Goal: Task Accomplishment & Management: Manage account settings

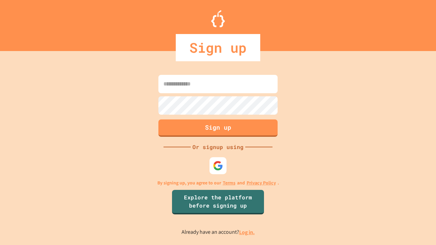
click at [247, 232] on link "Log in." at bounding box center [247, 232] width 16 height 7
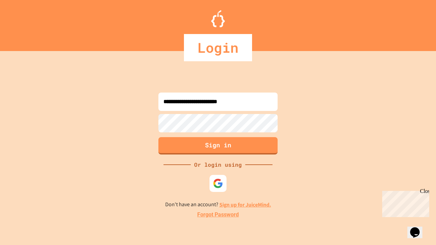
type input "**********"
